Goal: Check status: Verify the current state of an ongoing process or item

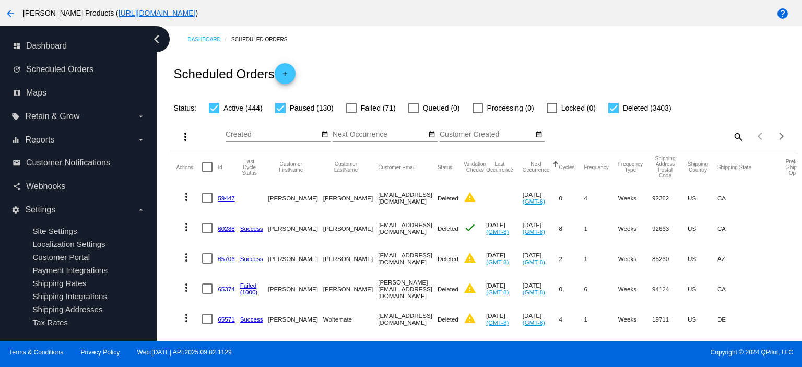
click at [732, 135] on mat-icon "search" at bounding box center [738, 136] width 13 height 16
click at [595, 138] on input "Search" at bounding box center [667, 135] width 156 height 8
paste input "[EMAIL_ADDRESS][DOMAIN_NAME]"
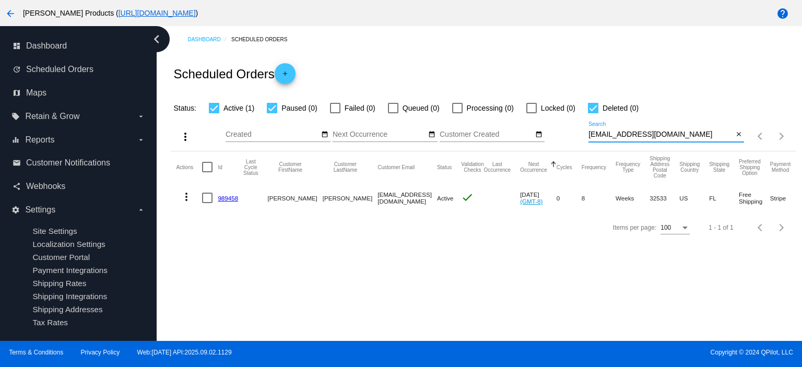
type input "[EMAIL_ADDRESS][DOMAIN_NAME]"
click at [272, 109] on div at bounding box center [272, 108] width 10 height 10
click at [272, 113] on input "Paused (0)" at bounding box center [272, 113] width 1 height 1
checkbox input "false"
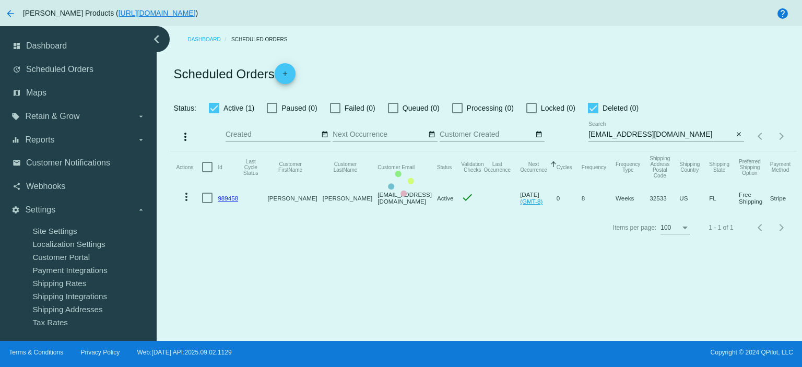
click at [593, 151] on mat-table "Actions Id Last Cycle Status Customer FirstName Customer LastName Customer Emai…" at bounding box center [483, 182] width 625 height 62
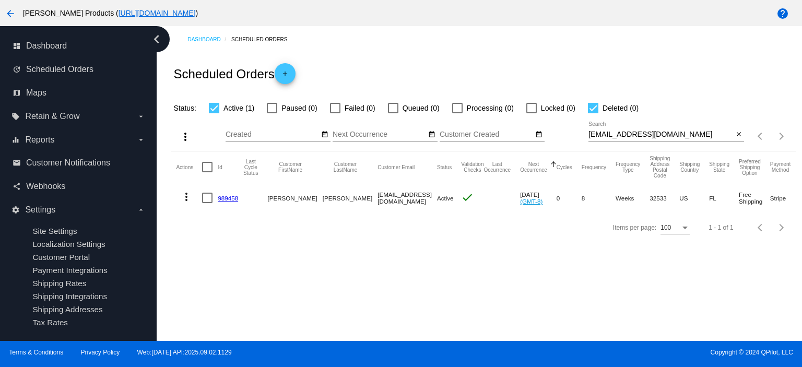
click at [224, 197] on link "989458" at bounding box center [228, 198] width 20 height 7
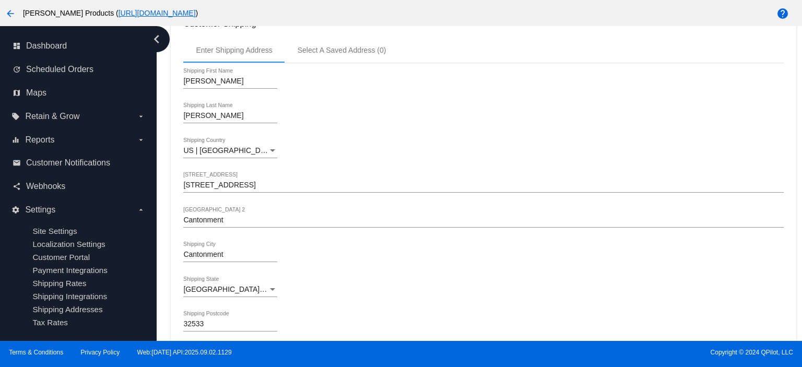
scroll to position [418, 0]
